Goal: Find specific page/section: Find specific page/section

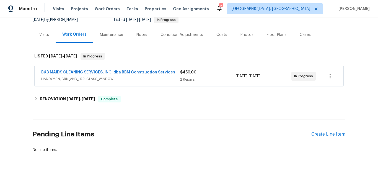
scroll to position [75, 0]
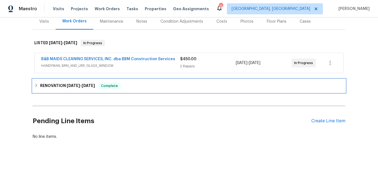
click at [56, 83] on h6 "RENOVATION 8/4/25 - 8/15/25" at bounding box center [67, 86] width 55 height 7
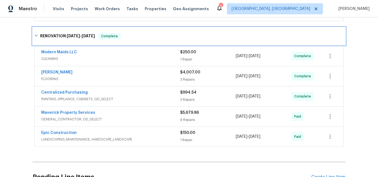
scroll to position [130, 0]
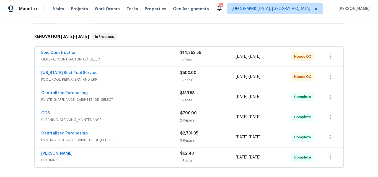
scroll to position [55, 0]
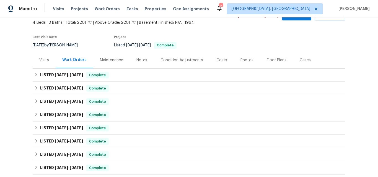
scroll to position [62, 0]
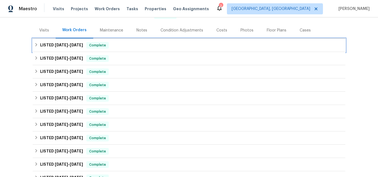
click at [50, 46] on h6 "LISTED 9/5/25 - 9/12/25" at bounding box center [61, 45] width 43 height 7
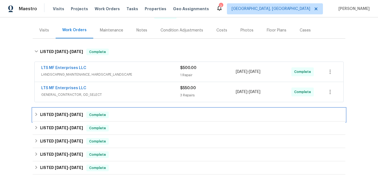
click at [53, 113] on h6 "LISTED 8/25/25 - 8/27/25" at bounding box center [61, 115] width 43 height 7
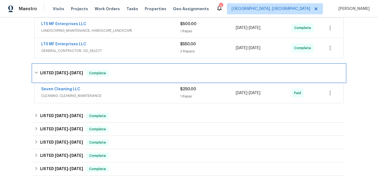
scroll to position [117, 0]
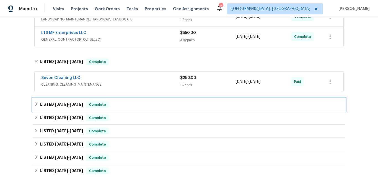
click at [50, 104] on h6 "LISTED 8/12/25 - 8/25/25" at bounding box center [61, 105] width 43 height 7
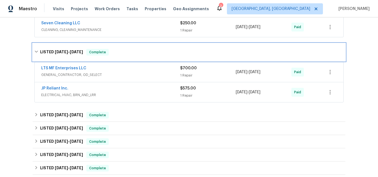
scroll to position [172, 0]
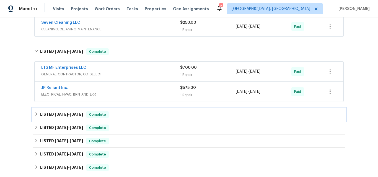
click at [55, 114] on span "7/2/25" at bounding box center [61, 115] width 13 height 4
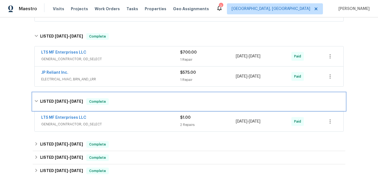
scroll to position [228, 0]
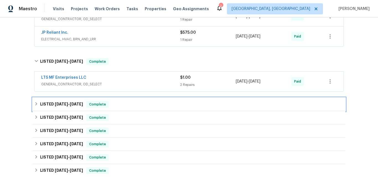
click at [56, 101] on h6 "LISTED 6/3/25 - 6/18/25" at bounding box center [61, 104] width 43 height 7
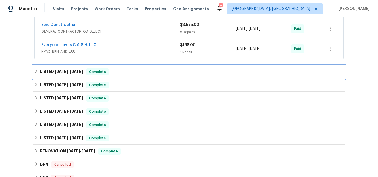
click at [50, 71] on h6 "LISTED 5/7/25 - 5/16/25" at bounding box center [61, 72] width 43 height 7
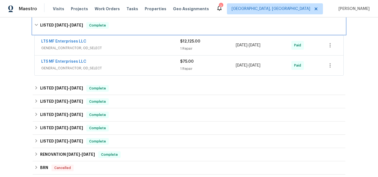
scroll to position [421, 0]
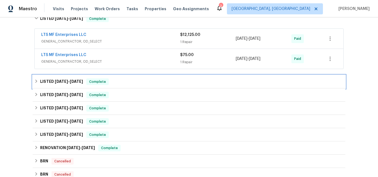
click at [55, 83] on span "4/9/25" at bounding box center [61, 82] width 13 height 4
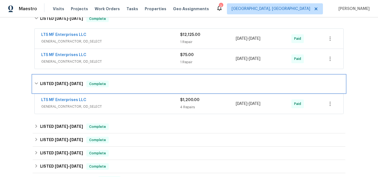
scroll to position [477, 0]
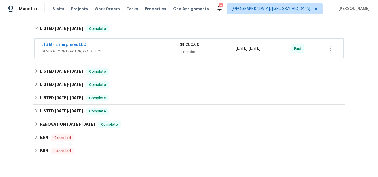
drag, startPoint x: 51, startPoint y: 73, endPoint x: 65, endPoint y: 69, distance: 14.4
click at [51, 72] on h6 "LISTED 12/5/24 - 2/13/25" at bounding box center [61, 71] width 43 height 7
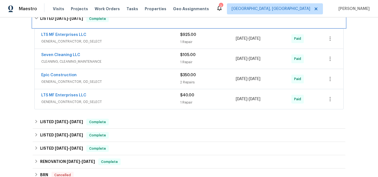
scroll to position [532, 0]
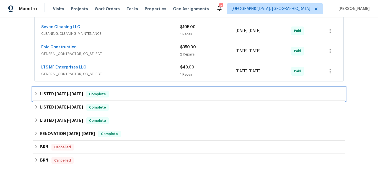
click at [57, 95] on span "8/27/24" at bounding box center [61, 94] width 13 height 4
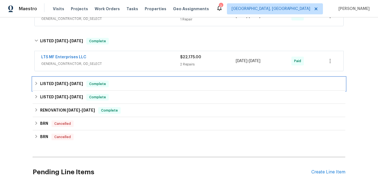
click at [55, 82] on span "7/12/24" at bounding box center [61, 84] width 13 height 4
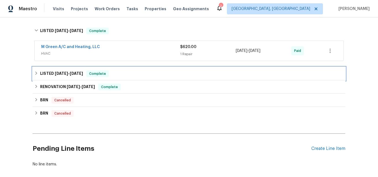
click at [55, 75] on span "6/19/24" at bounding box center [61, 74] width 13 height 4
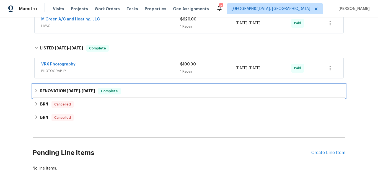
click at [56, 91] on h6 "RENOVATION 5/7/24 - 5/25/24" at bounding box center [67, 91] width 55 height 7
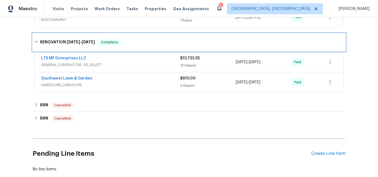
scroll to position [753, 0]
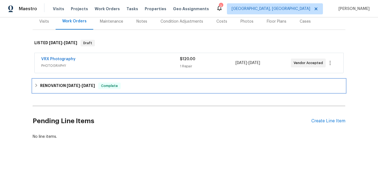
click at [47, 84] on h6 "RENOVATION 9/2/25 - 9/11/25" at bounding box center [67, 86] width 55 height 7
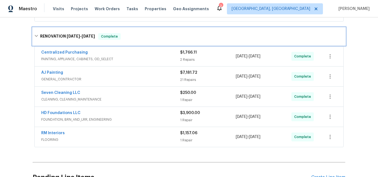
scroll to position [130, 0]
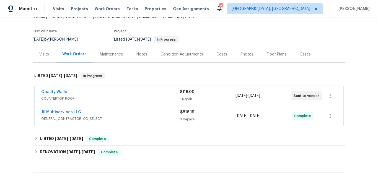
scroll to position [55, 0]
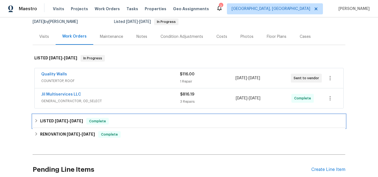
click at [58, 123] on span "6/24/25" at bounding box center [61, 121] width 13 height 4
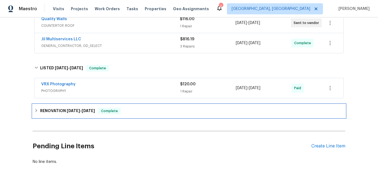
click at [60, 112] on h6 "RENOVATION 6/12/25 - 6/24/25" at bounding box center [67, 111] width 55 height 7
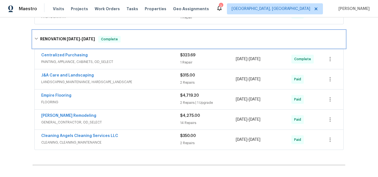
scroll to position [194, 0]
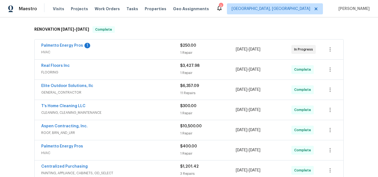
scroll to position [56, 0]
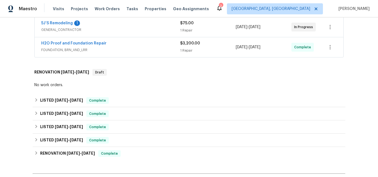
scroll to position [111, 0]
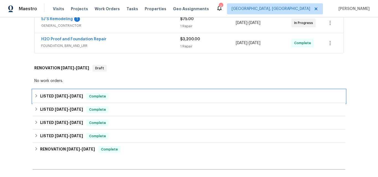
click at [59, 98] on h6 "LISTED [DATE] - [DATE]" at bounding box center [61, 96] width 43 height 7
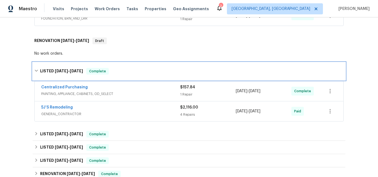
scroll to position [138, 0]
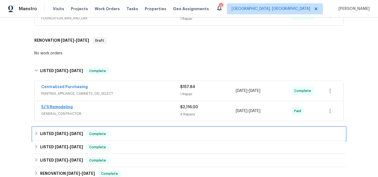
drag, startPoint x: 62, startPoint y: 131, endPoint x: 63, endPoint y: 109, distance: 22.7
click at [62, 132] on h6 "LISTED [DATE] - [DATE]" at bounding box center [61, 134] width 43 height 7
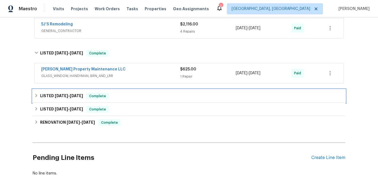
click at [60, 97] on span "[DATE]" at bounding box center [61, 96] width 13 height 4
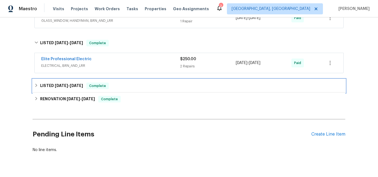
click at [59, 83] on h6 "LISTED [DATE] - [DATE]" at bounding box center [61, 86] width 43 height 7
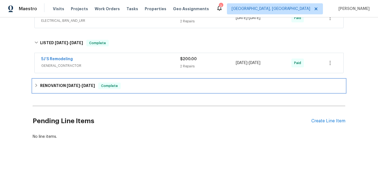
click at [64, 83] on h6 "RENOVATION [DATE] - [DATE]" at bounding box center [67, 86] width 55 height 7
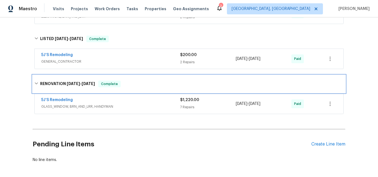
scroll to position [353, 0]
